Goal: Communication & Community: Answer question/provide support

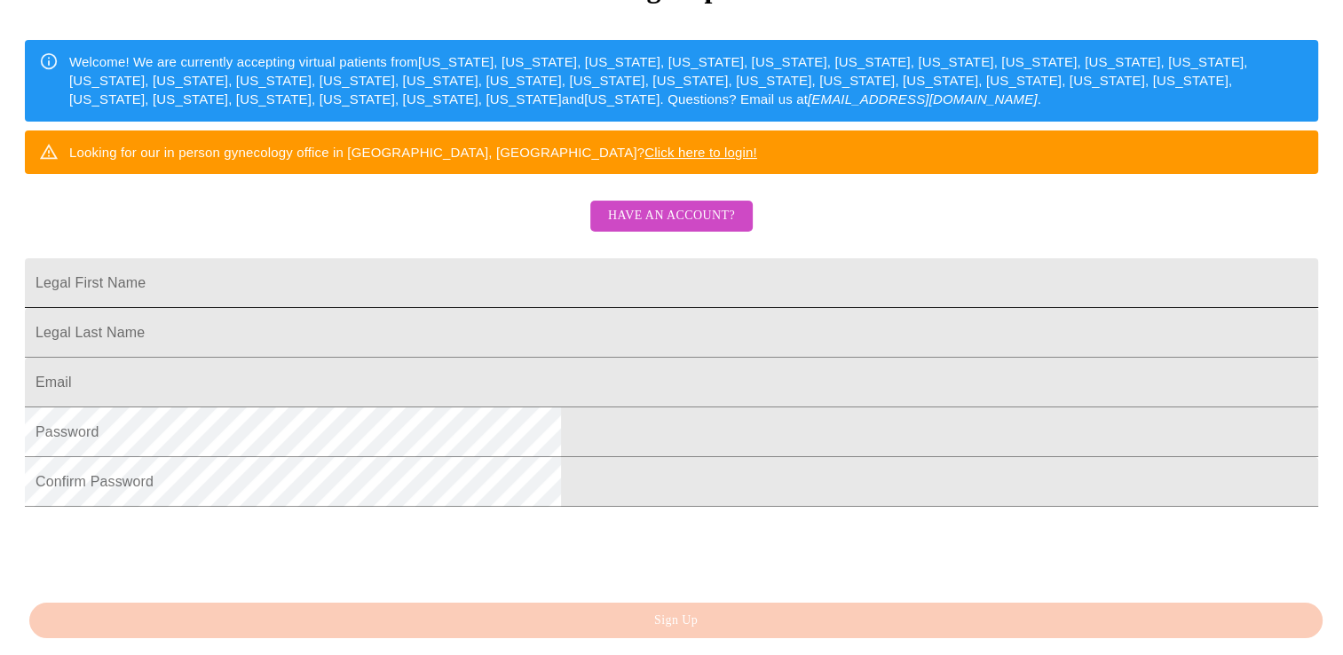
scroll to position [266, 0]
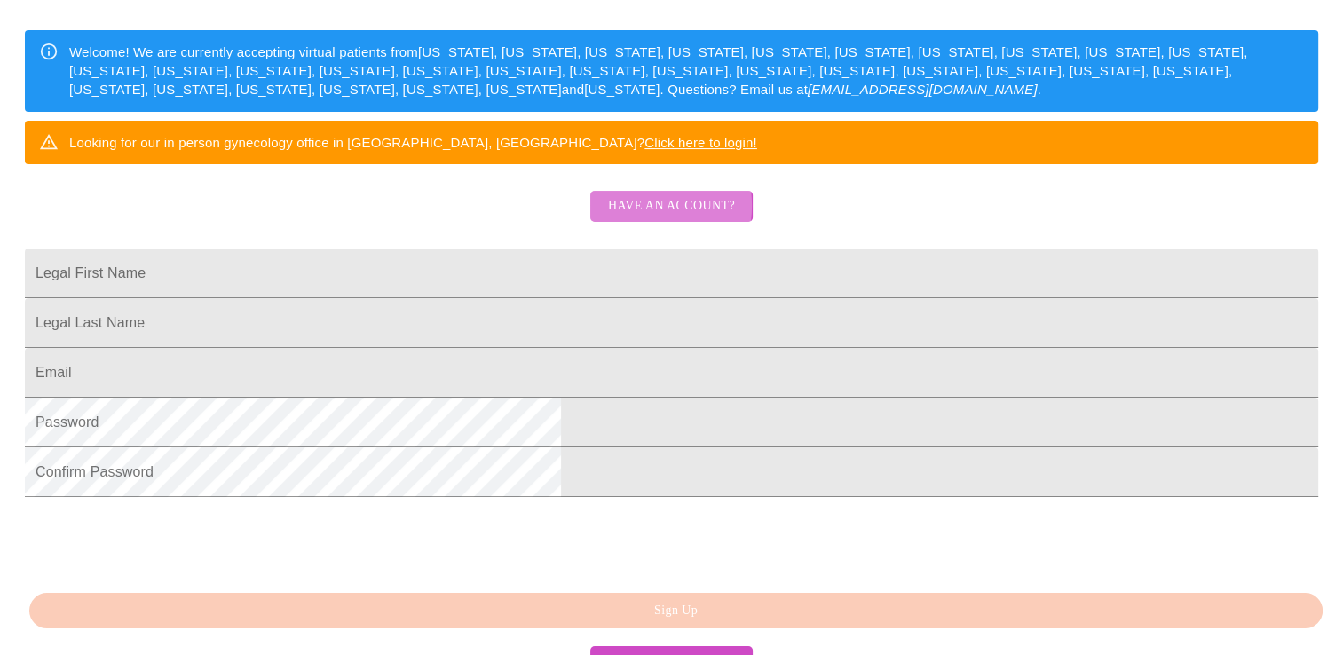
click at [633, 217] on span "Have an account?" at bounding box center [671, 206] width 127 height 22
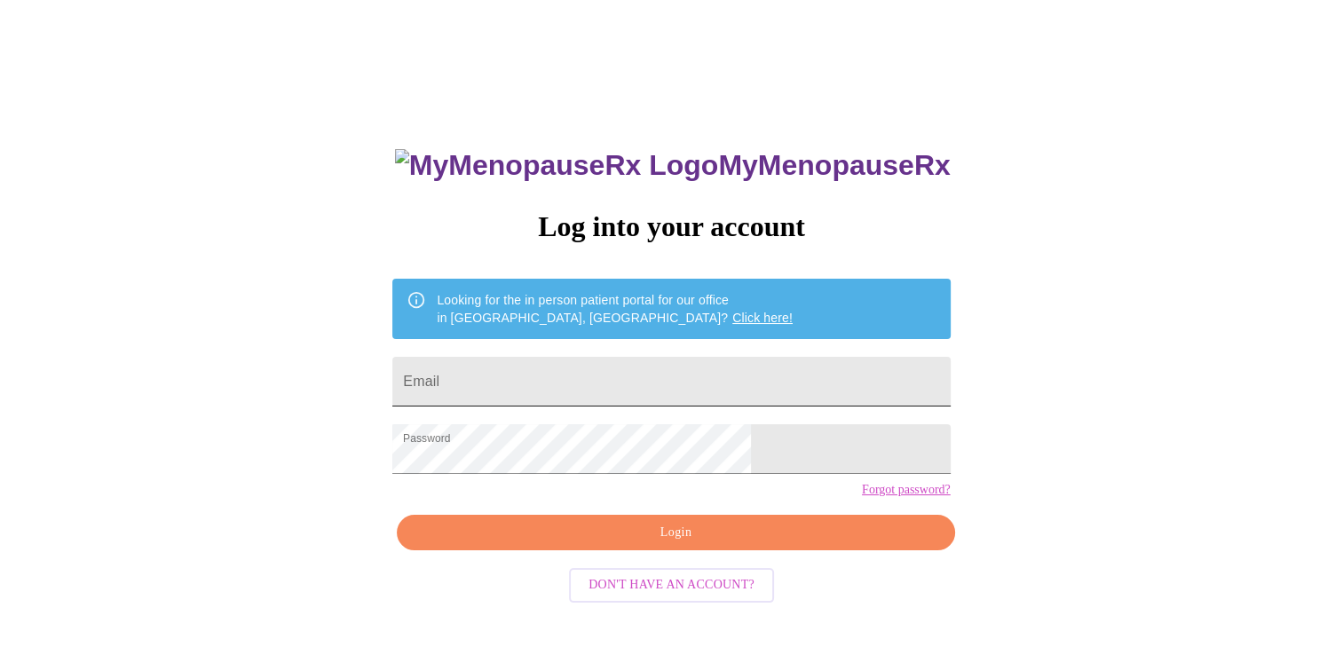
click at [600, 375] on input "Email" at bounding box center [670, 382] width 557 height 50
type input "[EMAIL_ADDRESS][DOMAIN_NAME]"
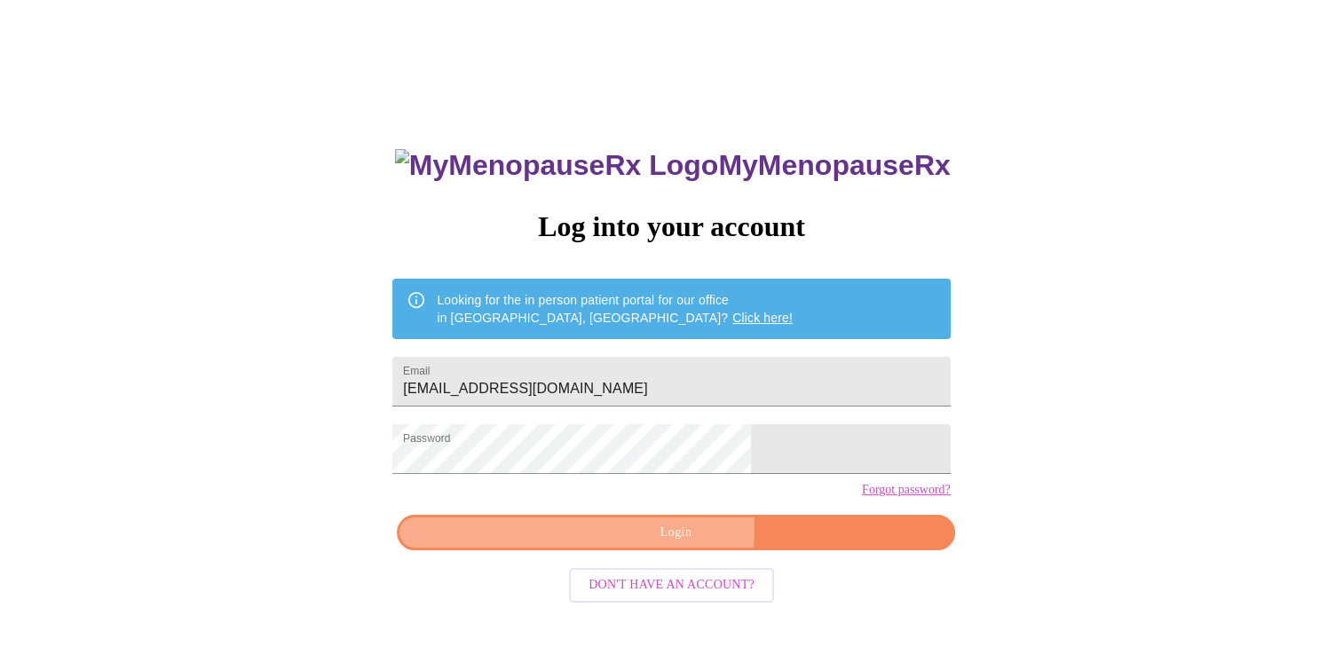
click at [568, 544] on span "Login" at bounding box center [675, 533] width 517 height 22
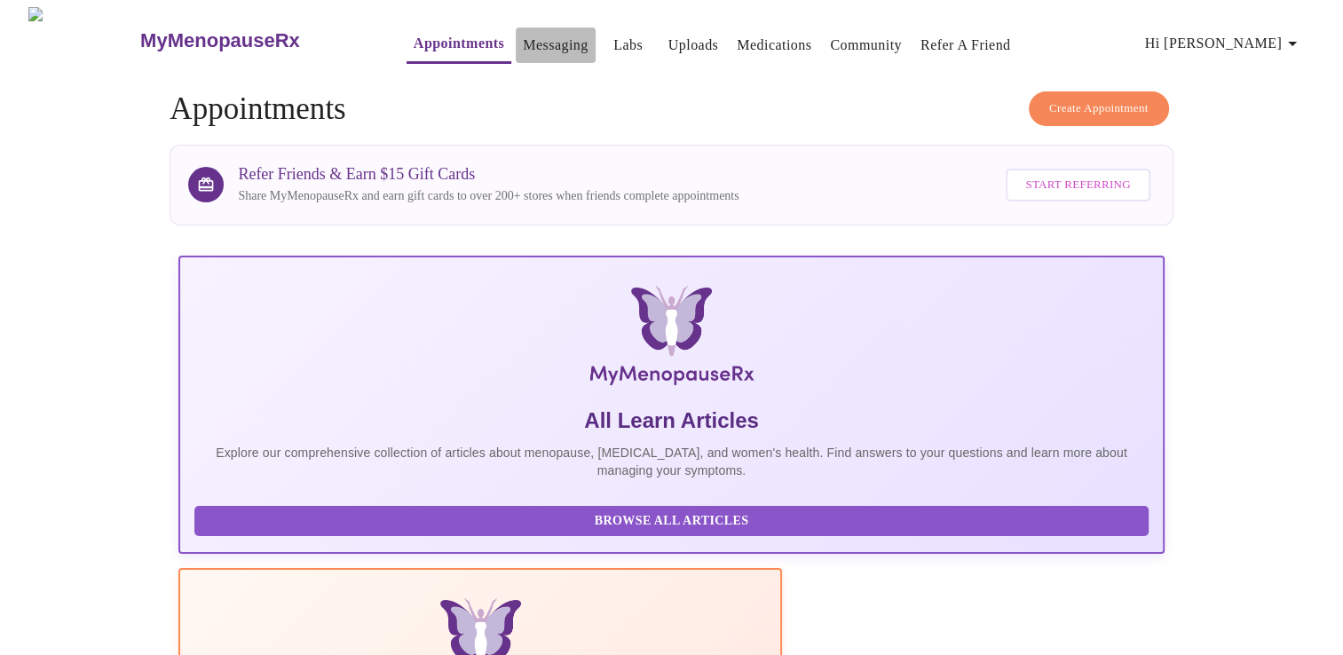
click at [523, 45] on link "Messaging" at bounding box center [555, 45] width 65 height 25
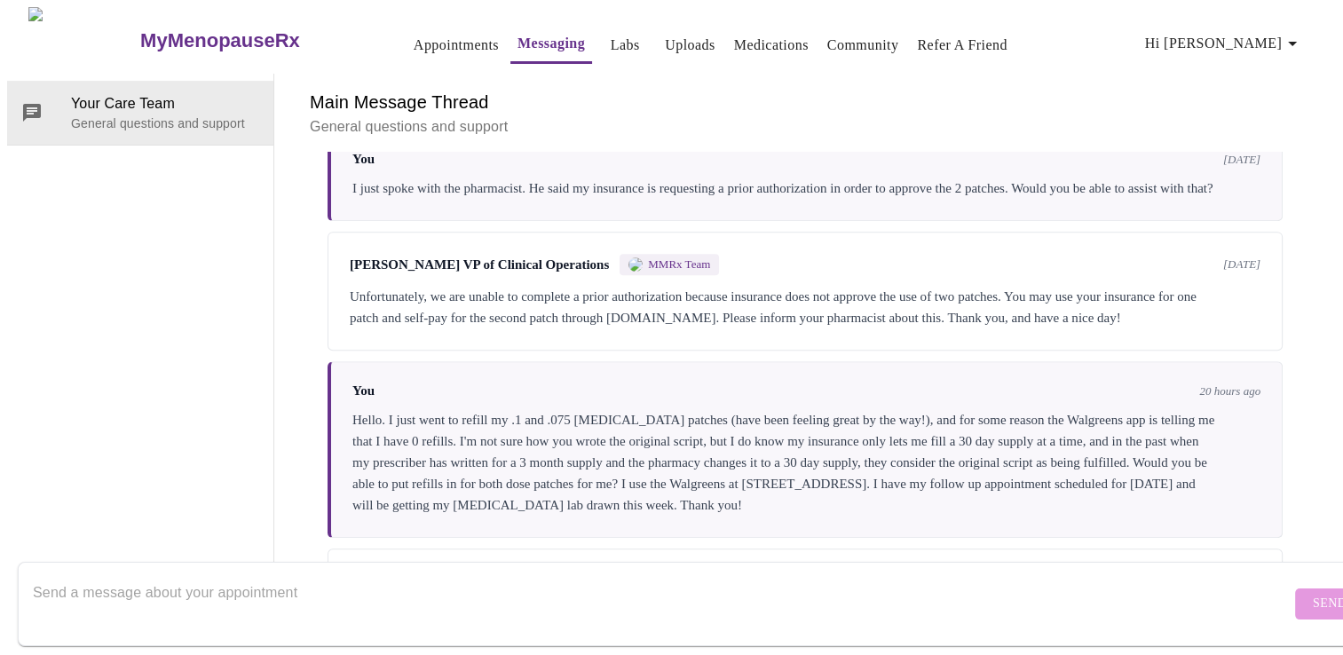
scroll to position [1175, 0]
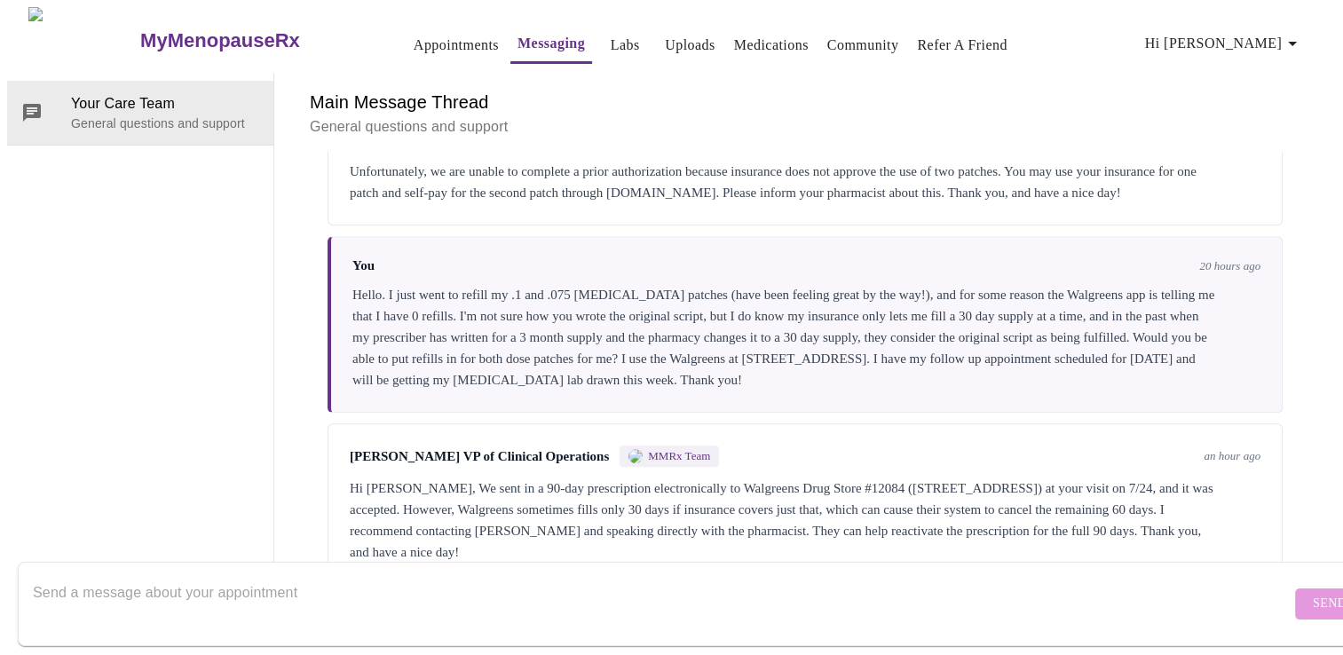
click at [213, 576] on textarea "Send a message about your appointment" at bounding box center [662, 603] width 1258 height 57
click at [36, 576] on textarea "Walgreens is telling me that the original prescription was" at bounding box center [662, 603] width 1258 height 57
click at [626, 575] on textarea "Thank you for your reply. [PERSON_NAME] is telling me that the original prescri…" at bounding box center [662, 603] width 1258 height 57
type textarea "Thank you for your reply. [PERSON_NAME] is telling me that the original prescri…"
drag, startPoint x: 650, startPoint y: 575, endPoint x: -4, endPoint y: 594, distance: 653.6
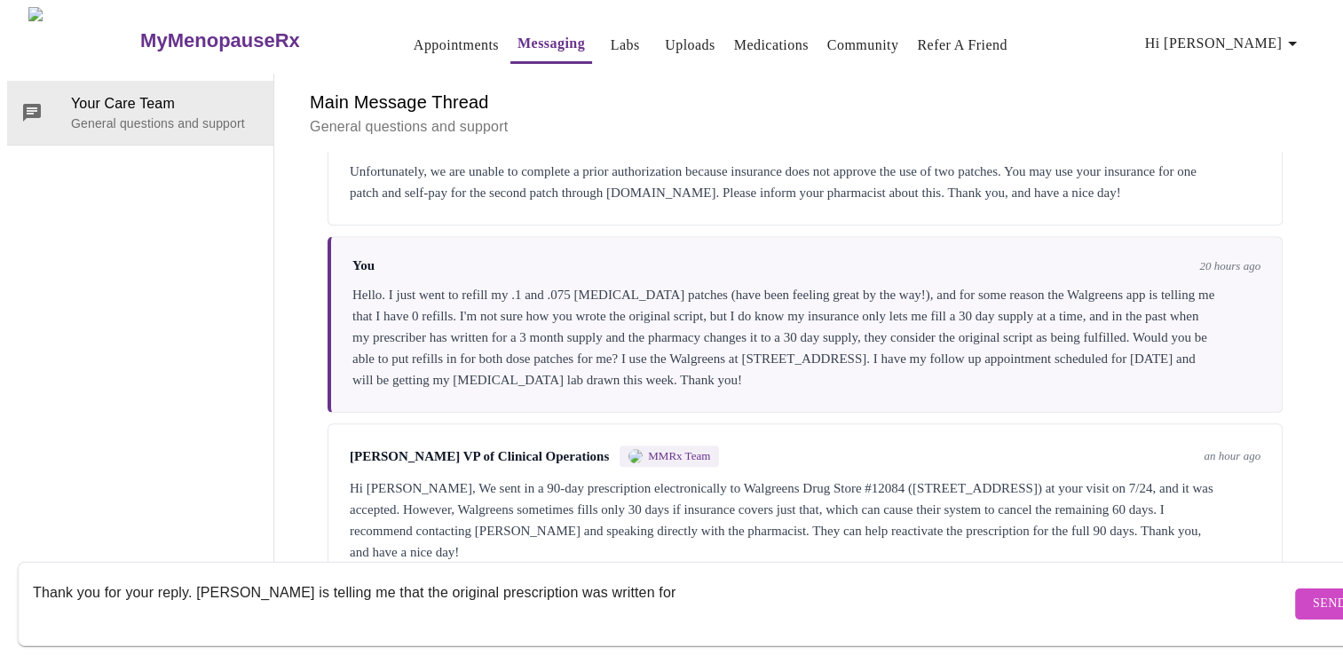
click at [0, 592] on html "MyMenopauseRx Appointments Messaging Labs Uploads Medications Community Refer a…" at bounding box center [671, 296] width 1343 height 592
